Goal: Information Seeking & Learning: Learn about a topic

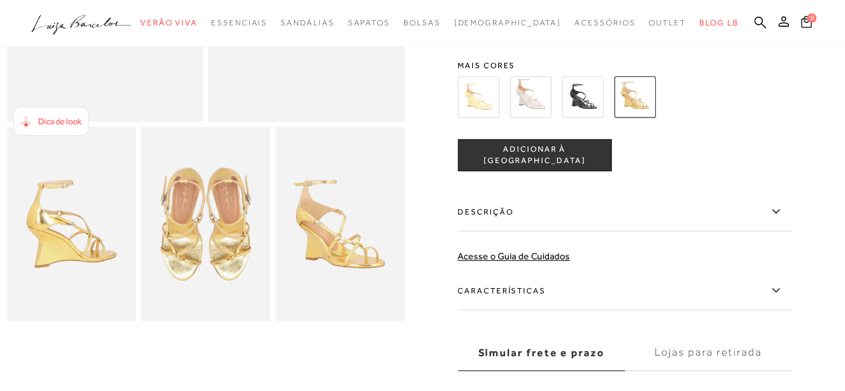
click at [216, 248] on img at bounding box center [205, 224] width 129 height 194
click at [350, 269] on img at bounding box center [339, 224] width 129 height 194
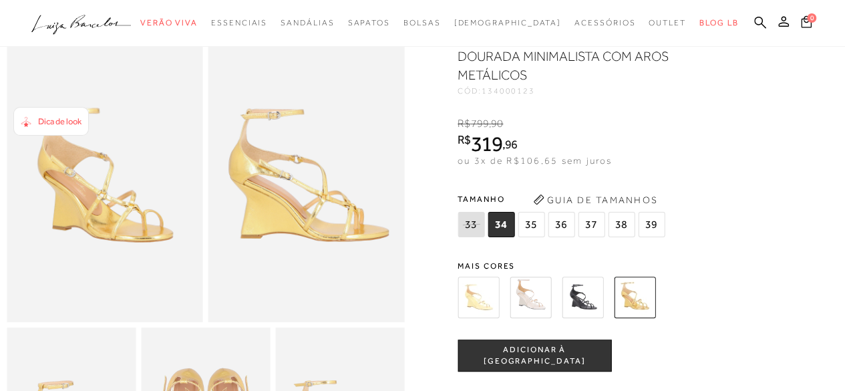
click at [480, 297] on img at bounding box center [478, 297] width 41 height 41
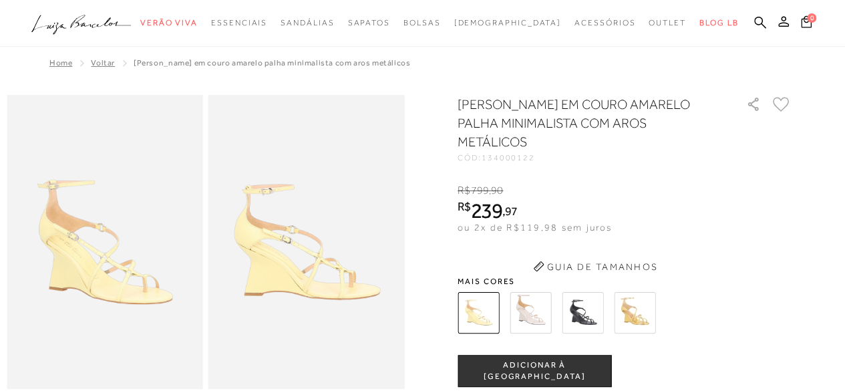
click at [638, 273] on button "Guia de Tamanhos" at bounding box center [596, 266] width 134 height 21
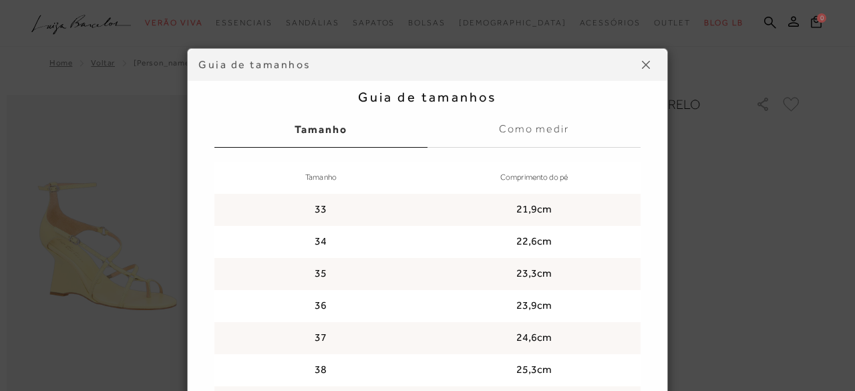
click at [644, 308] on div "Guia de tamanhos [GEOGRAPHIC_DATA] Como medir Tamanho Comprimento do pé 33 21,9…" at bounding box center [427, 263] width 453 height 402
click at [696, 292] on div "Guia de tamanhos Guia de tamanhos [GEOGRAPHIC_DATA] Como medir Tamanho Comprime…" at bounding box center [428, 263] width 602 height 430
click at [642, 69] on button at bounding box center [646, 64] width 21 height 21
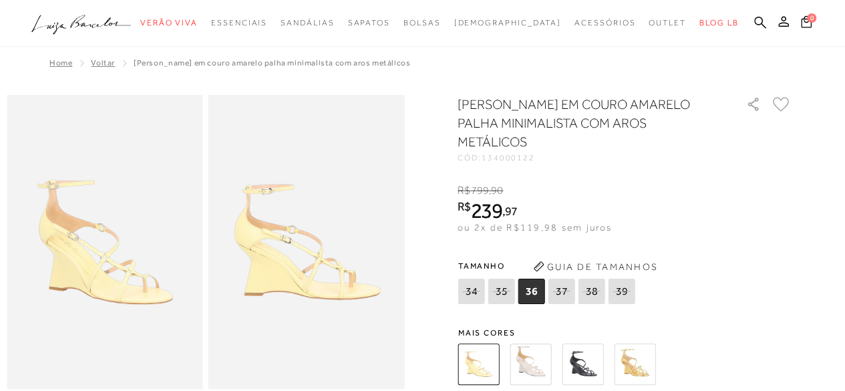
click at [640, 350] on img at bounding box center [634, 364] width 41 height 41
